Goal: Task Accomplishment & Management: Complete application form

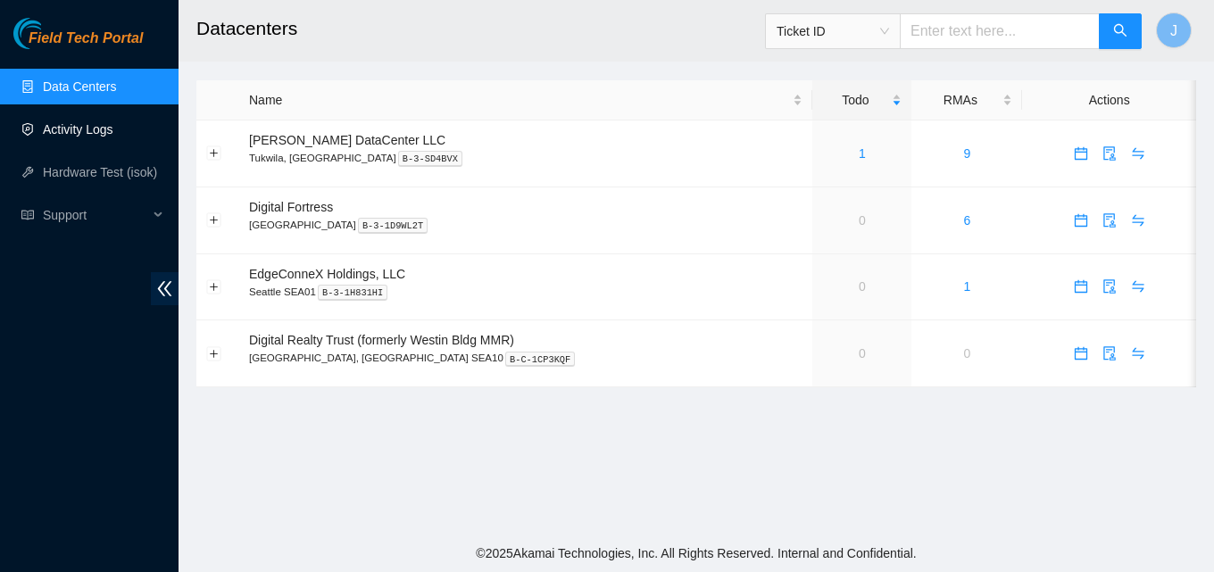
click at [91, 130] on link "Activity Logs" at bounding box center [78, 129] width 71 height 14
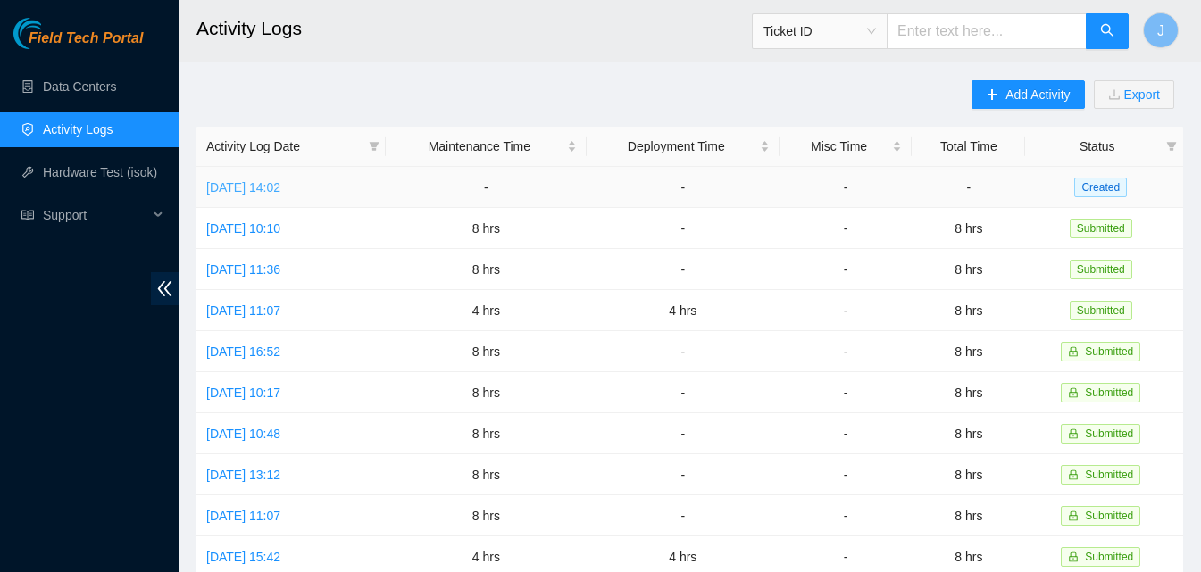
click at [264, 188] on link "[DATE] 14:02" at bounding box center [243, 187] width 74 height 14
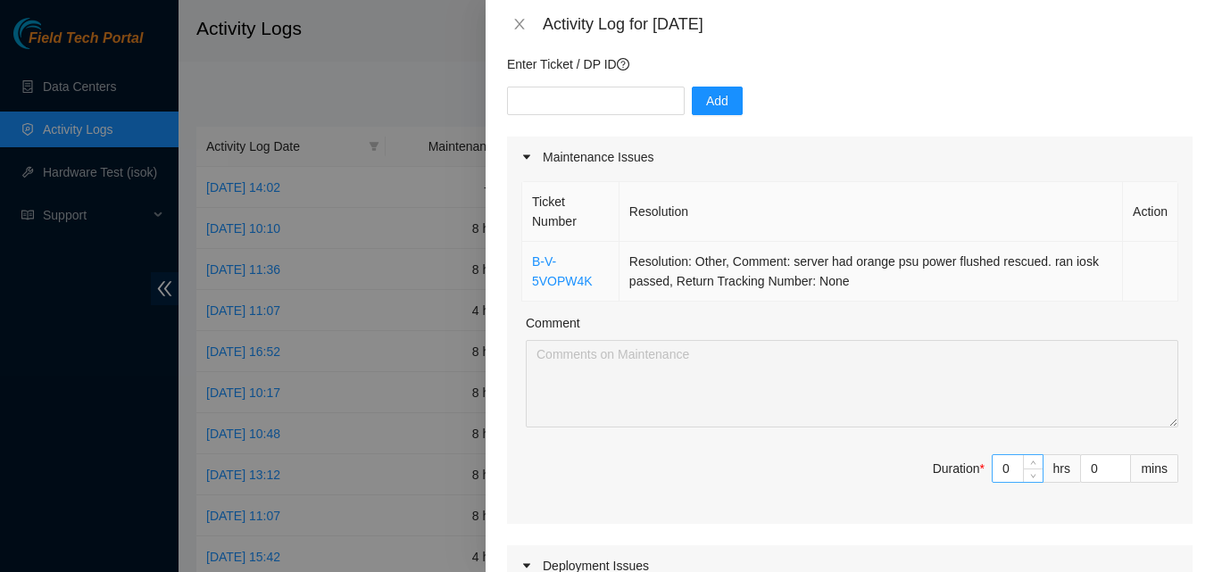
scroll to position [268, 0]
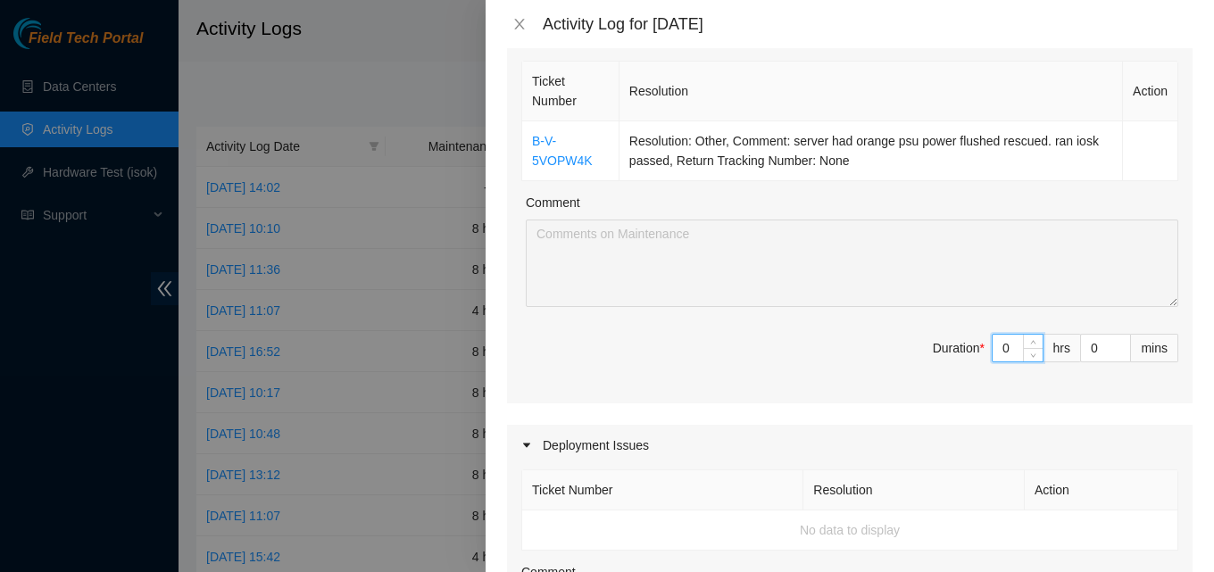
click at [1004, 352] on input "0" at bounding box center [1018, 348] width 50 height 27
type input "8"
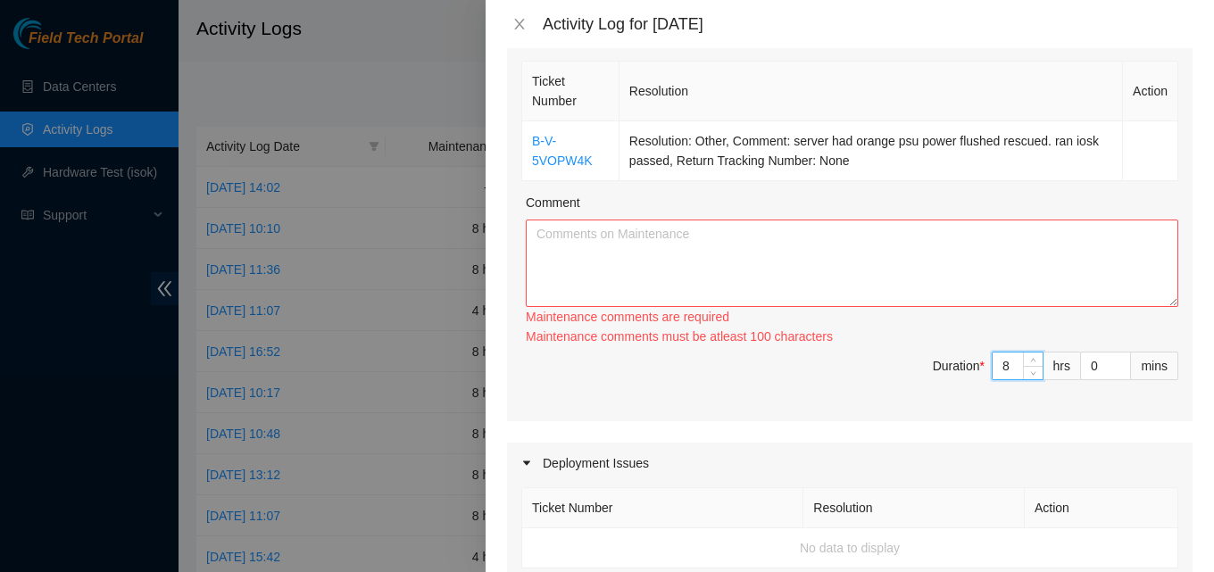
type input "8"
click at [814, 246] on textarea "Comment" at bounding box center [852, 264] width 653 height 88
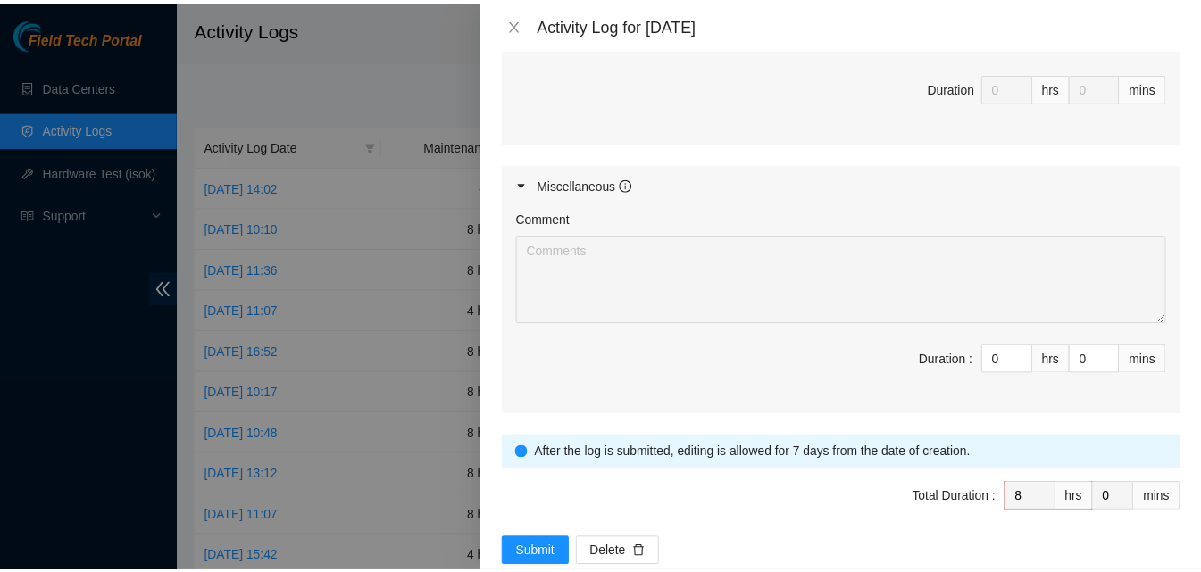
scroll to position [936, 0]
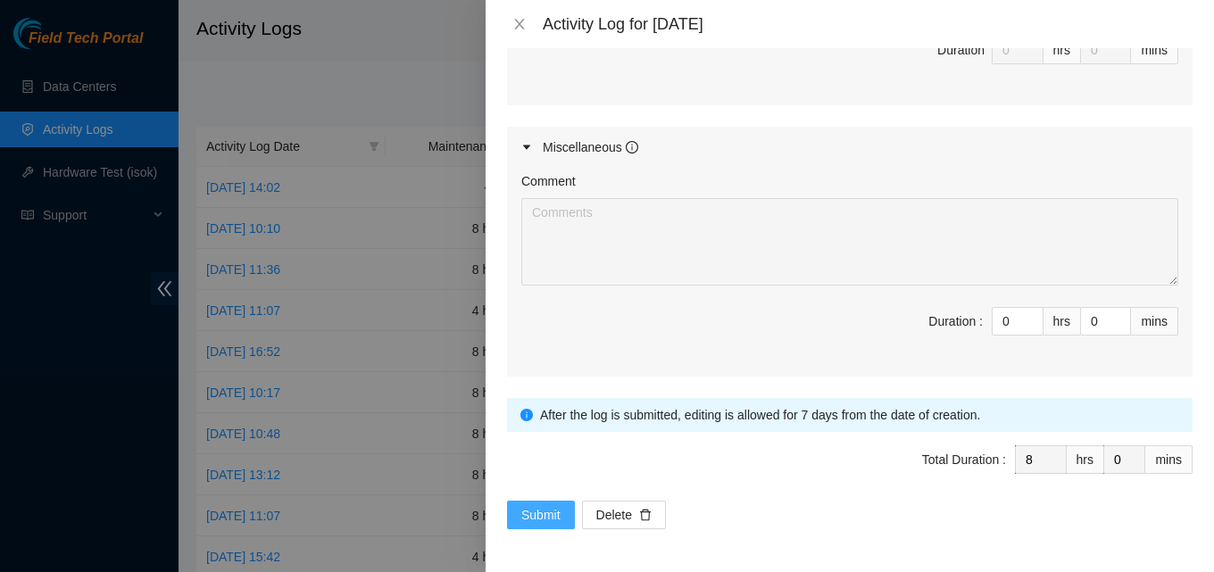
type textarea "worked on essl ticket. had to work with [PERSON_NAME] to get access approval. t…"
click at [561, 513] on button "Submit" at bounding box center [541, 515] width 68 height 29
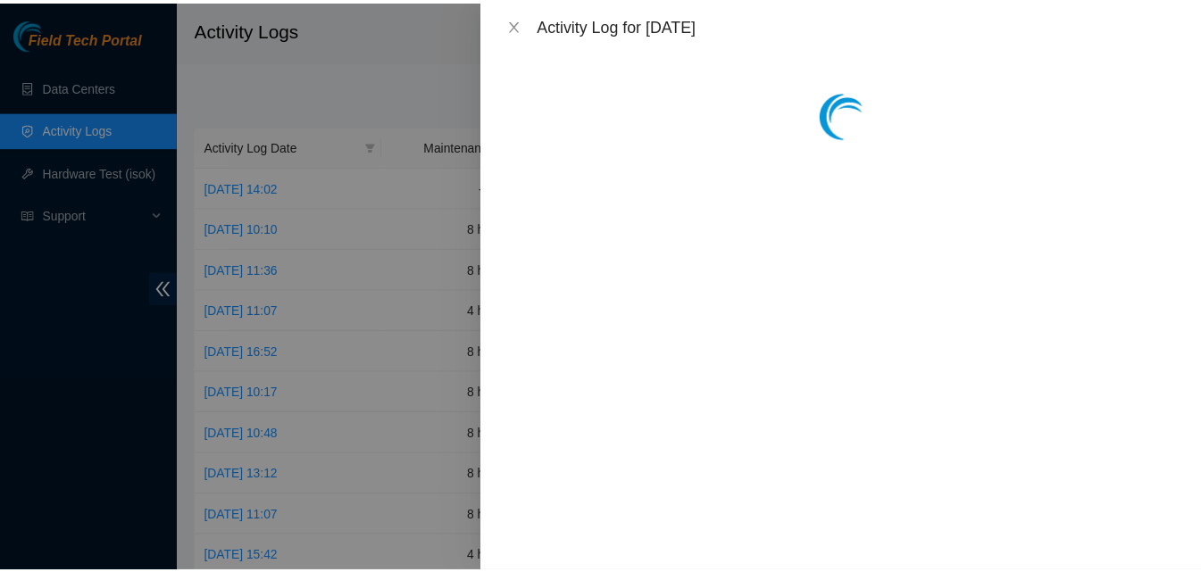
scroll to position [0, 0]
